Goal: Transaction & Acquisition: Subscribe to service/newsletter

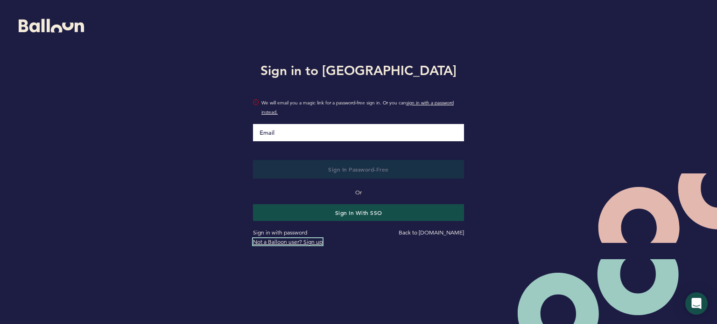
click at [313, 244] on link "Not a Balloon user? Sign up" at bounding box center [288, 241] width 70 height 7
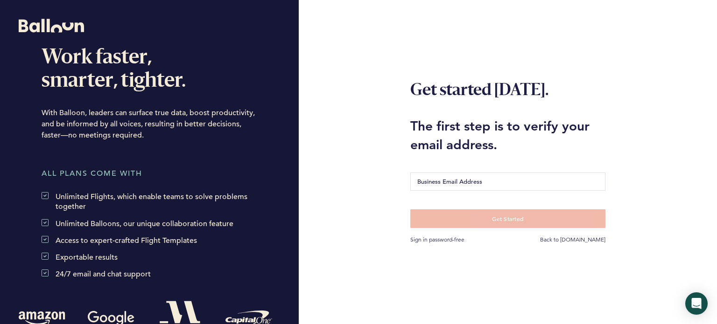
click at [432, 182] on input "Business Email Address" at bounding box center [507, 182] width 195 height 18
type input "[EMAIL_ADDRESS][DOMAIN_NAME]"
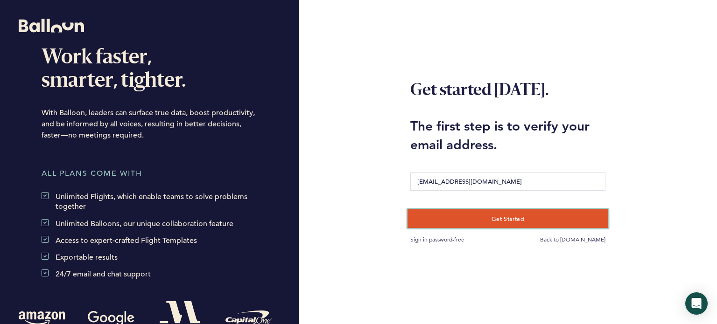
click at [470, 211] on button "Get Started" at bounding box center [507, 218] width 201 height 19
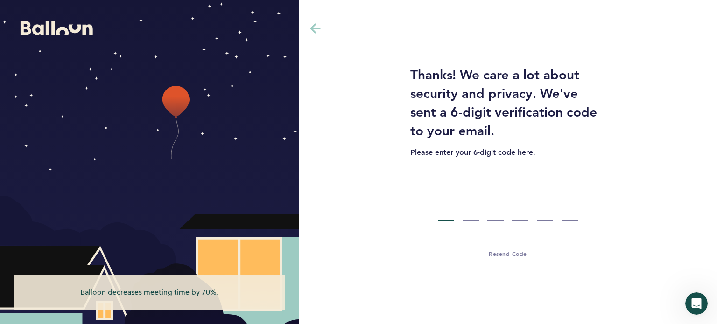
type input "8"
type input "5"
type input "1"
type input "0"
type input "4"
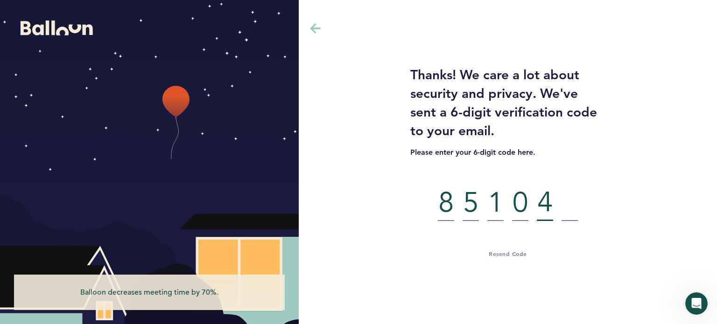
type input "4"
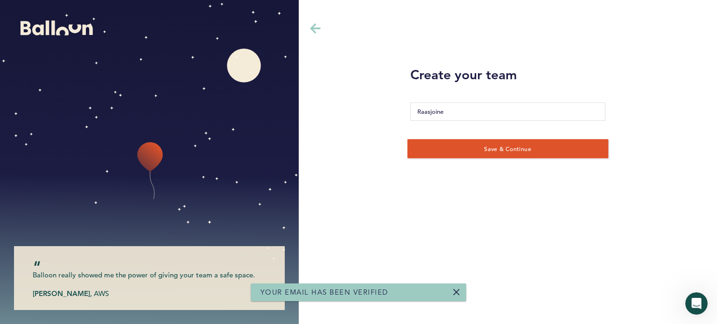
type input "Raasjoiner"
click button "Save & Continue" at bounding box center [507, 148] width 201 height 19
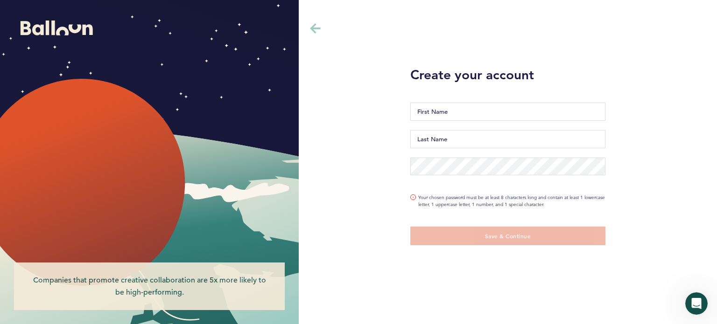
click at [500, 110] on input "First Name" at bounding box center [507, 112] width 195 height 18
type input "[PERSON_NAME]"
click at [481, 134] on input "Last Name" at bounding box center [507, 139] width 195 height 18
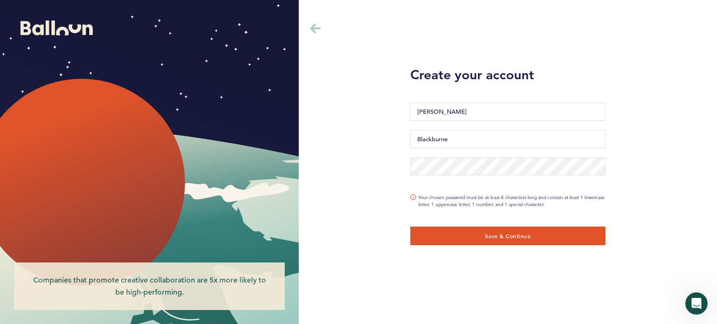
drag, startPoint x: 386, startPoint y: 62, endPoint x: 435, endPoint y: 21, distance: 63.6
click at [386, 59] on div "Create your account [PERSON_NAME] Your chosen password must be at least 8 chara…" at bounding box center [508, 162] width 418 height 324
type input "[EMAIL_ADDRESS][DOMAIN_NAME]"
click at [494, 233] on span "Save & Continue" at bounding box center [507, 235] width 47 height 7
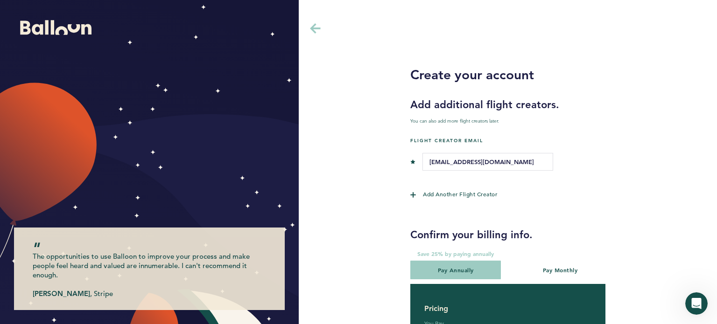
click at [86, 22] on div "The opportunities to use Balloon to improve your process and make people feel h…" at bounding box center [149, 162] width 299 height 324
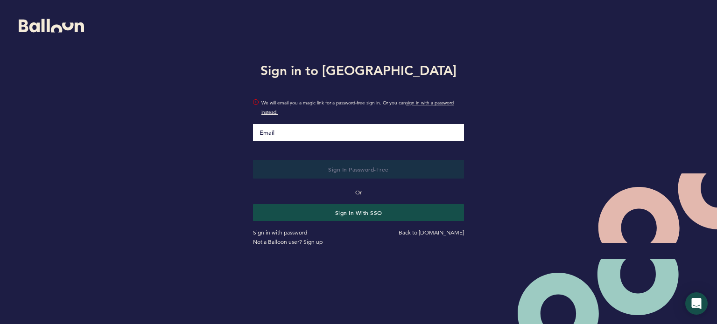
click at [337, 132] on input "Email" at bounding box center [358, 132] width 211 height 17
type input "[EMAIL_ADDRESS][DOMAIN_NAME]"
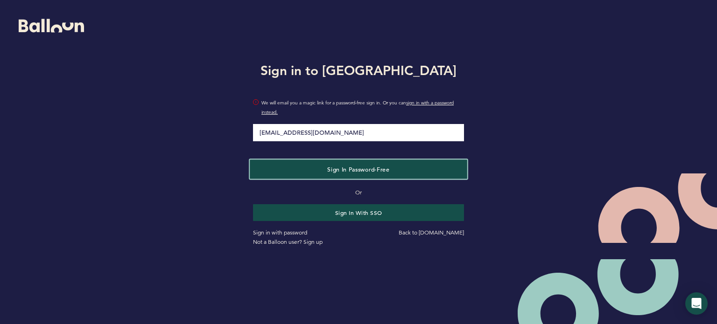
click at [357, 165] on button "Sign in Password-Free" at bounding box center [358, 169] width 217 height 19
